Goal: Information Seeking & Learning: Find specific page/section

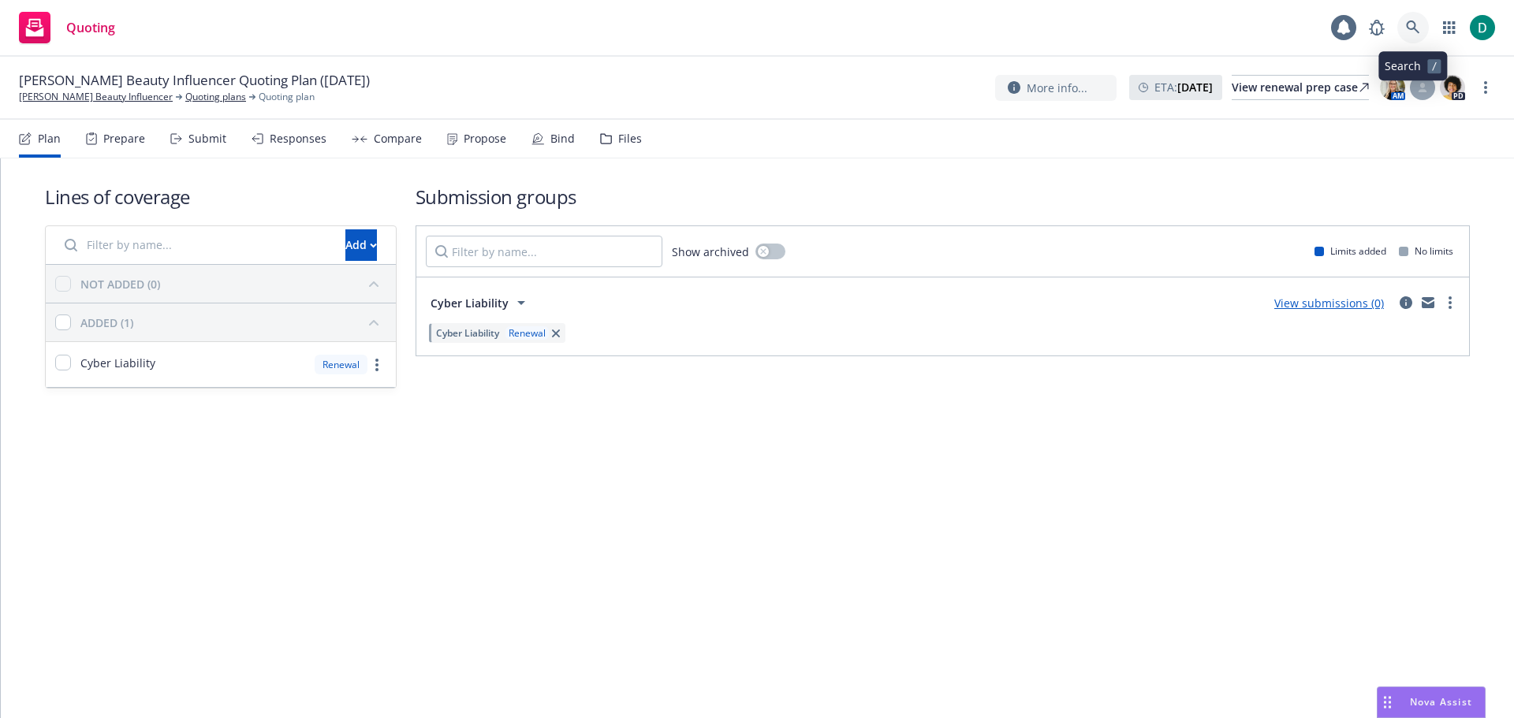
click at [1421, 32] on link at bounding box center [1413, 28] width 32 height 32
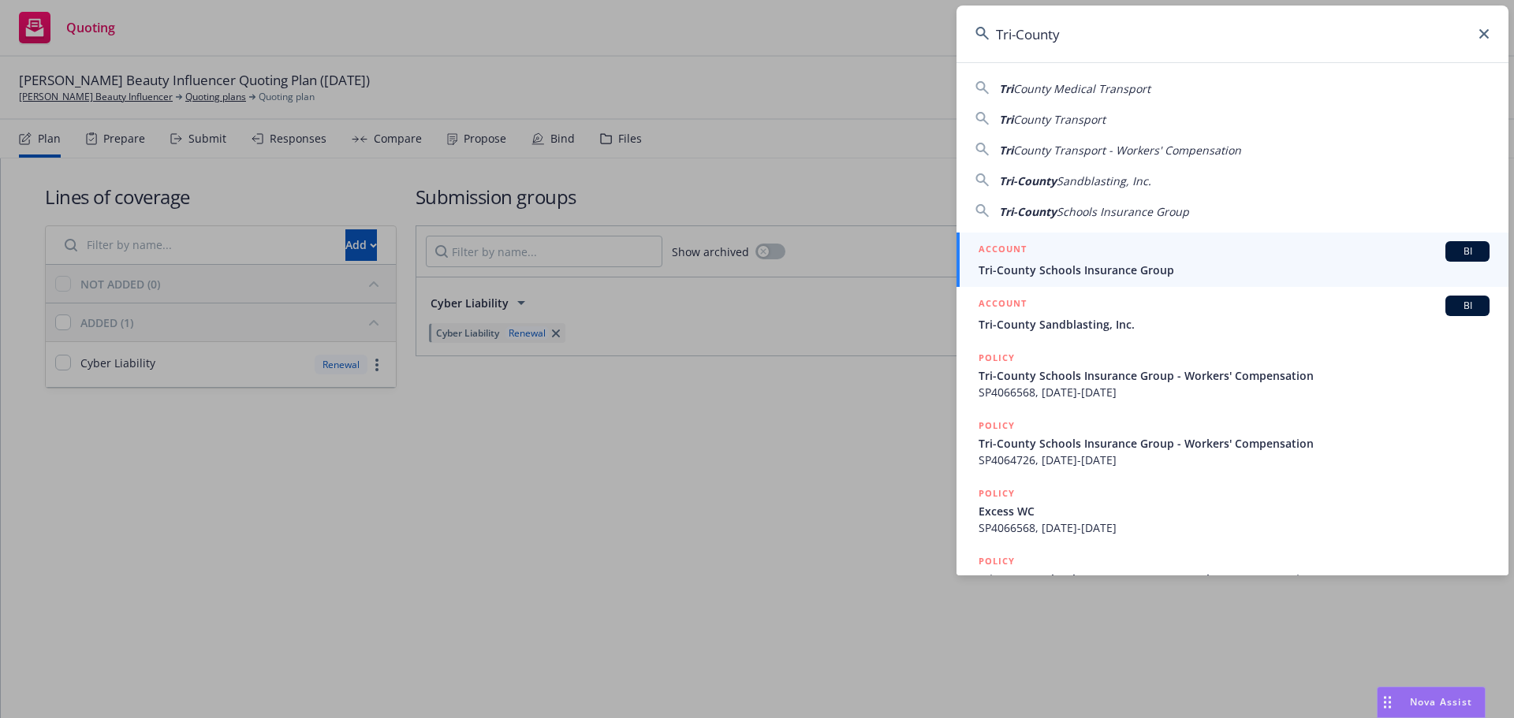
type input "Tri-County"
click at [1121, 263] on span "Tri-County Schools Insurance Group" at bounding box center [1233, 270] width 511 height 17
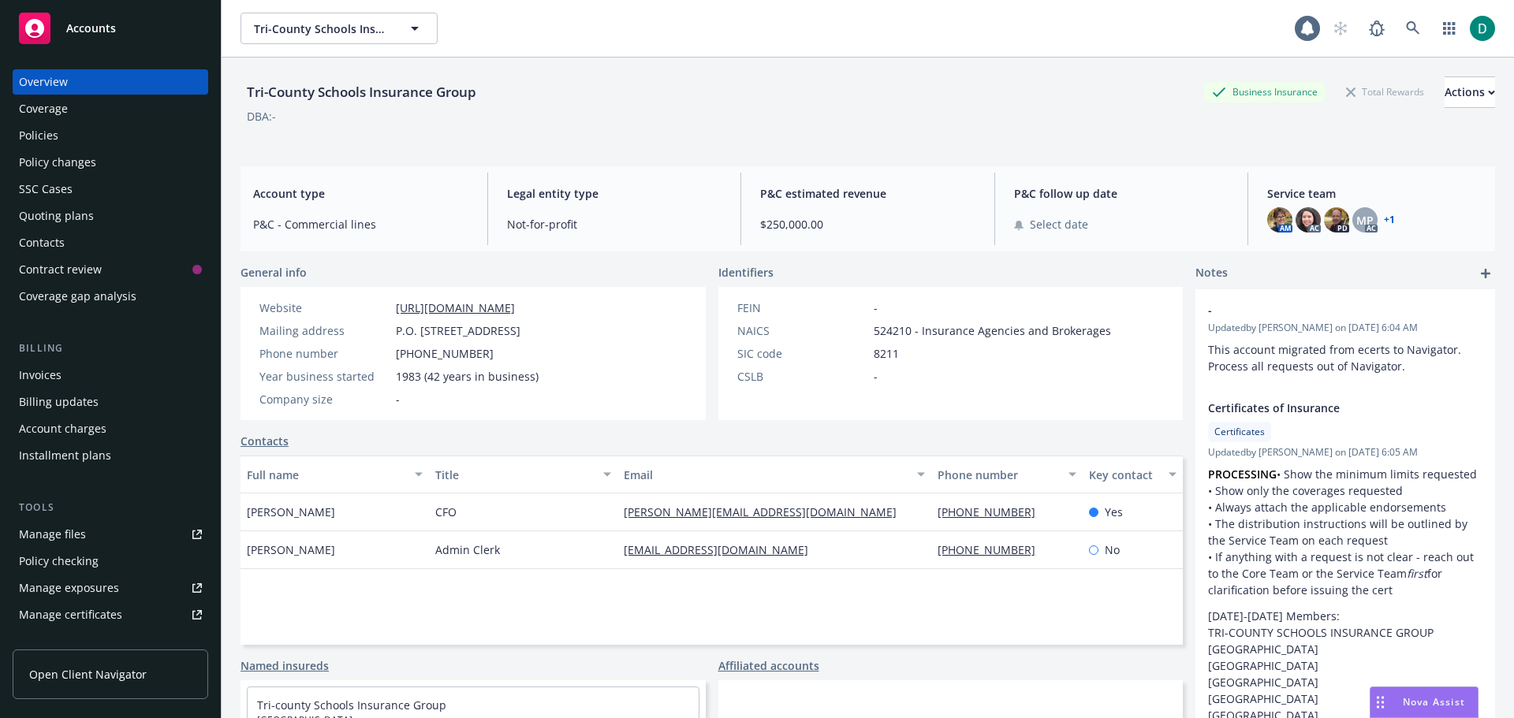
drag, startPoint x: 59, startPoint y: 427, endPoint x: 90, endPoint y: 427, distance: 30.7
click at [59, 427] on div "Account charges" at bounding box center [63, 428] width 88 height 25
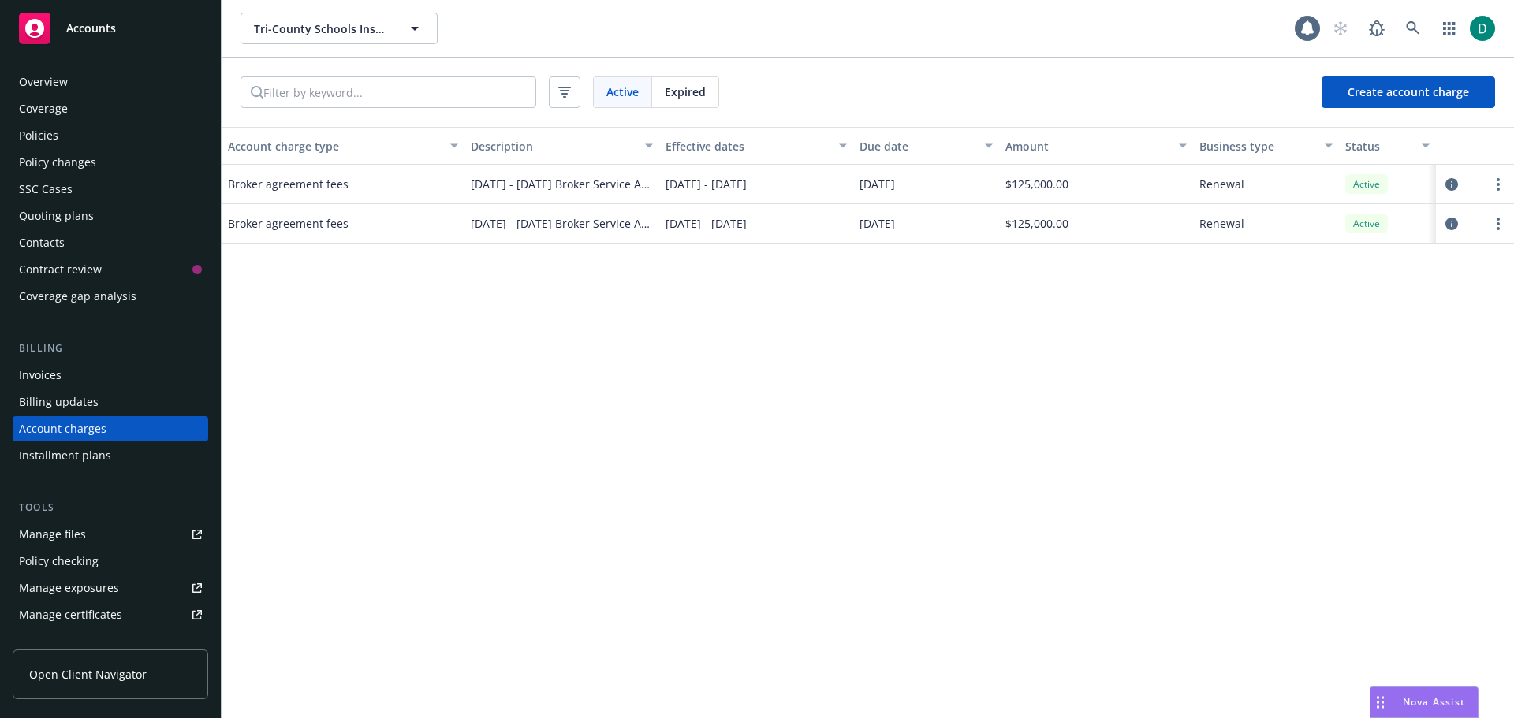
scroll to position [45, 0]
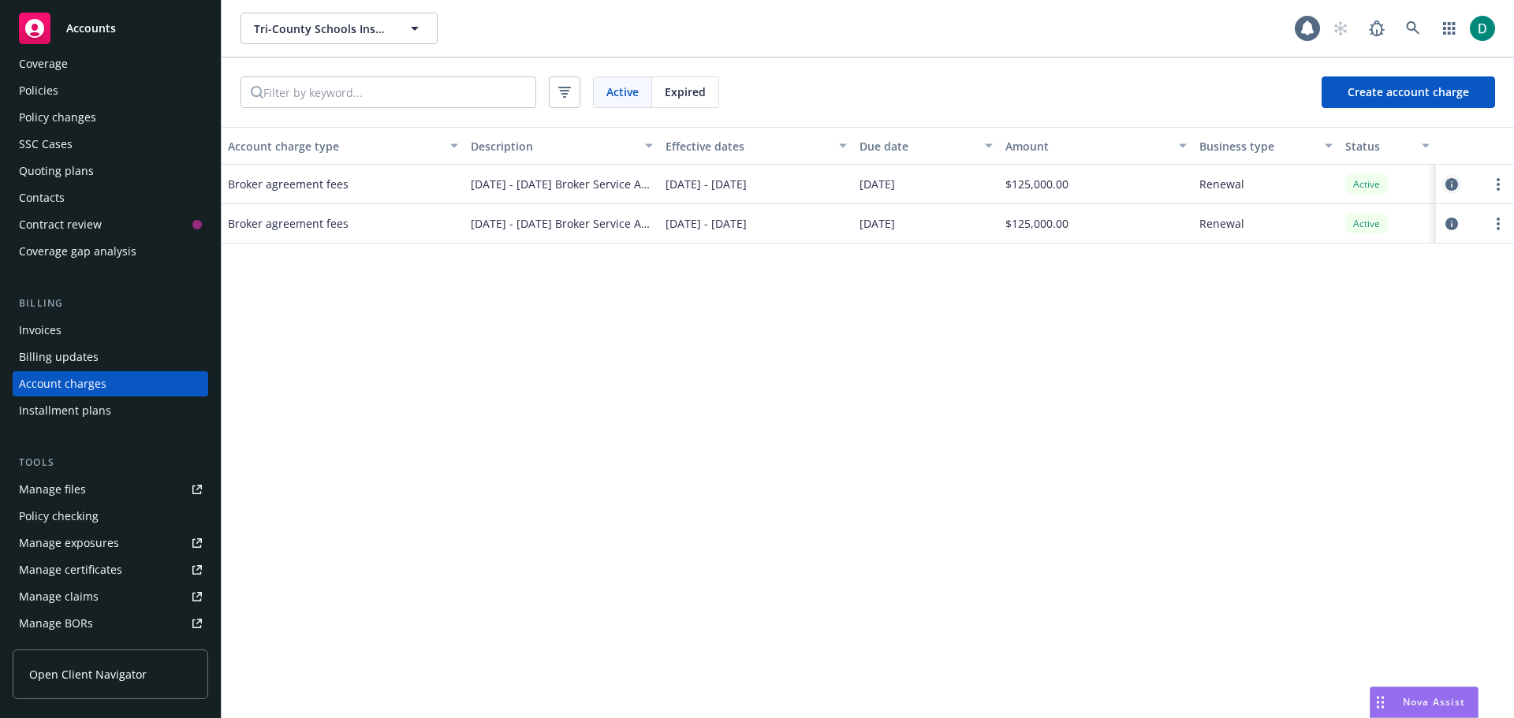
click at [1452, 183] on icon "circleInformation" at bounding box center [1451, 184] width 13 height 13
